Goal: Task Accomplishment & Management: Use online tool/utility

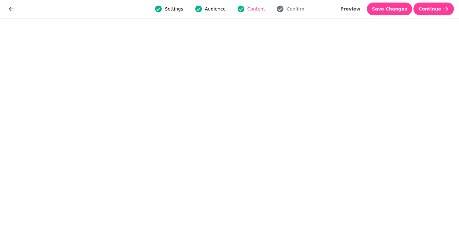
click at [402, 9] on span "Save Changes" at bounding box center [389, 9] width 35 height 4
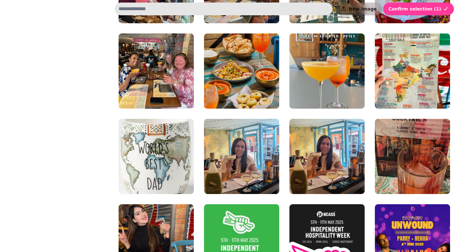
scroll to position [162, 0]
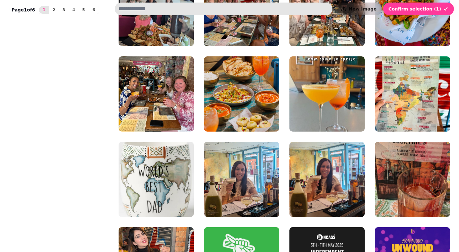
click at [330, 97] on img at bounding box center [326, 93] width 75 height 75
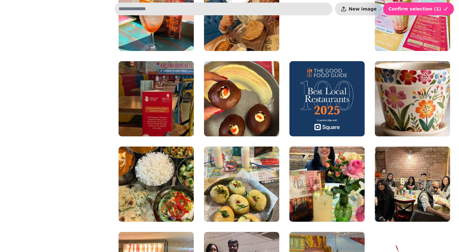
scroll to position [498, 0]
click at [259, 116] on img at bounding box center [241, 98] width 75 height 75
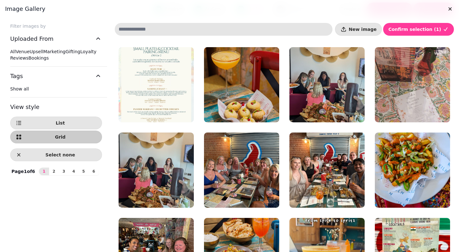
click at [260, 101] on img at bounding box center [241, 84] width 75 height 75
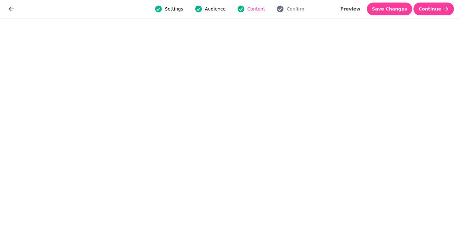
click at [398, 10] on span "Save Changes" at bounding box center [389, 9] width 35 height 4
click at [395, 10] on span "Save Changes" at bounding box center [389, 9] width 35 height 4
click at [403, 11] on span "Save Changes" at bounding box center [389, 9] width 35 height 4
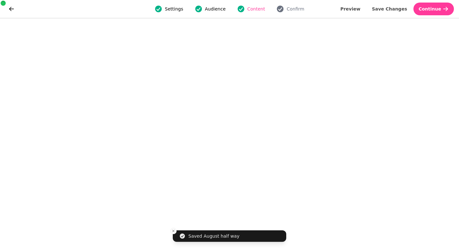
click at [400, 9] on span "Save Changes" at bounding box center [389, 9] width 35 height 4
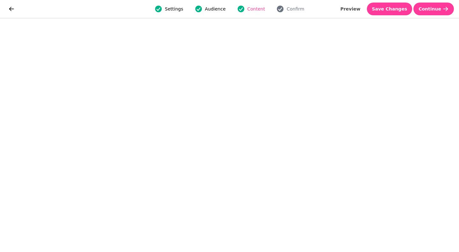
click at [397, 14] on button "Save Changes" at bounding box center [390, 9] width 46 height 13
click at [442, 13] on button "Continue" at bounding box center [433, 9] width 40 height 13
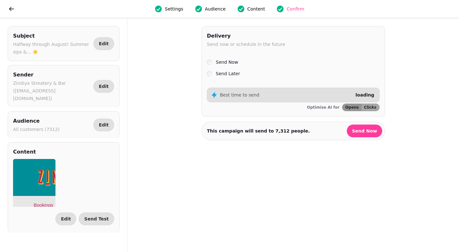
click at [105, 217] on span "Send Test" at bounding box center [96, 219] width 25 height 4
select select "**********"
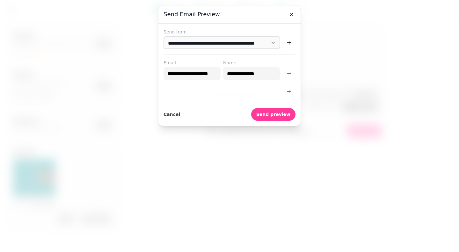
click at [277, 119] on button "Send preview" at bounding box center [273, 114] width 44 height 13
click at [291, 18] on button "button" at bounding box center [291, 14] width 13 height 13
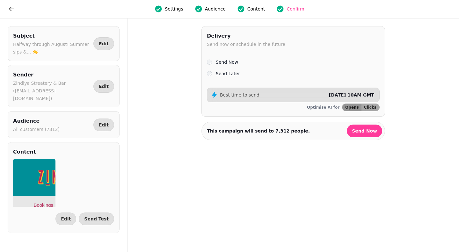
click at [373, 136] on button "Send Now" at bounding box center [364, 131] width 35 height 13
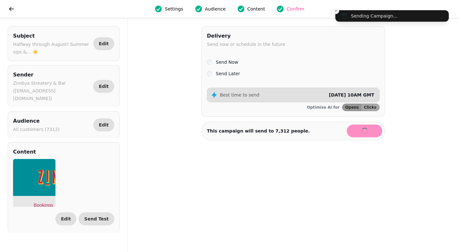
select select "**"
